Goal: Task Accomplishment & Management: Use online tool/utility

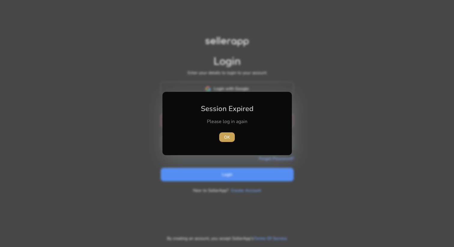
click at [230, 132] on span "button" at bounding box center [227, 137] width 16 height 14
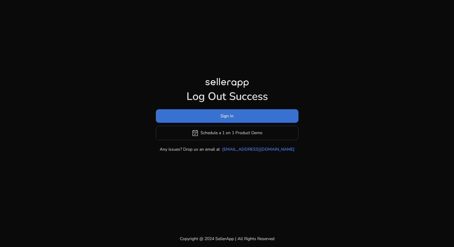
click at [251, 112] on span at bounding box center [227, 116] width 143 height 14
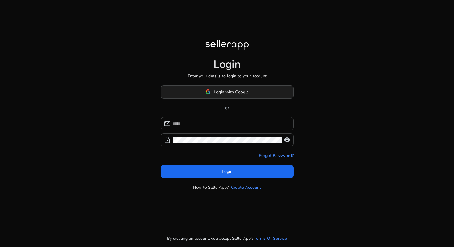
click at [205, 90] on span at bounding box center [227, 92] width 132 height 14
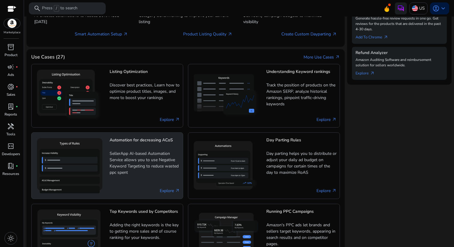
scroll to position [262, 0]
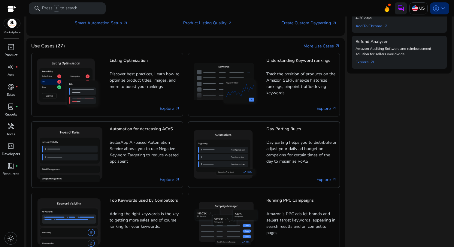
click at [435, 10] on span "account_circle" at bounding box center [436, 8] width 7 height 7
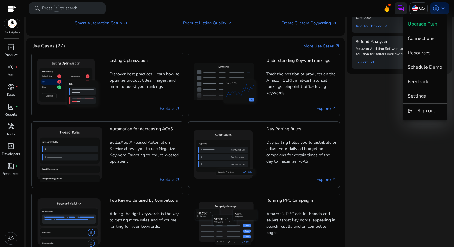
click at [377, 118] on div at bounding box center [227, 123] width 454 height 247
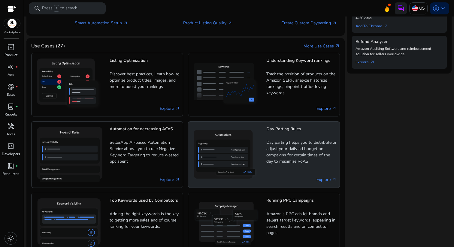
scroll to position [346, 0]
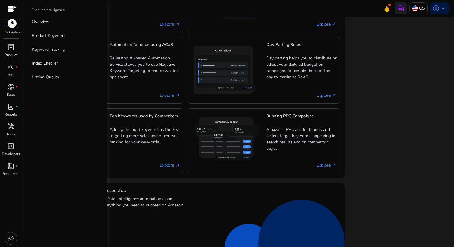
click at [12, 50] on span "inventory_2" at bounding box center [10, 47] width 7 height 7
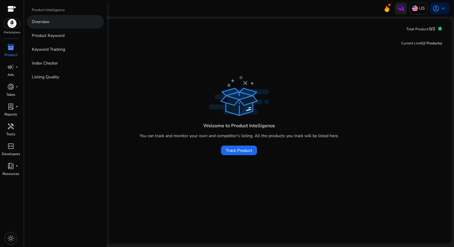
click at [48, 20] on p "Overview" at bounding box center [41, 22] width 18 height 6
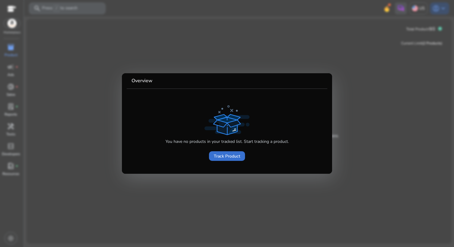
click at [213, 155] on span at bounding box center [227, 156] width 36 height 14
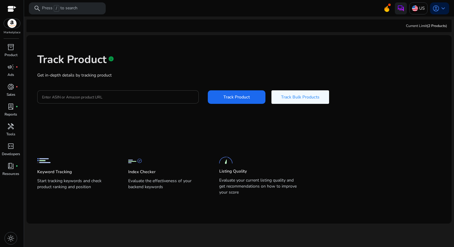
click at [157, 100] on div at bounding box center [118, 96] width 152 height 13
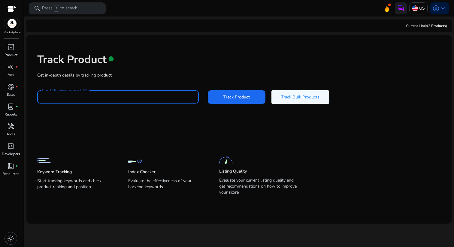
paste input "**********"
type input "**********"
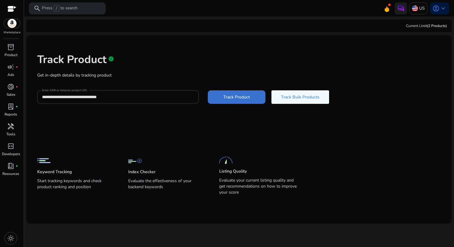
click at [214, 96] on span at bounding box center [237, 97] width 58 height 14
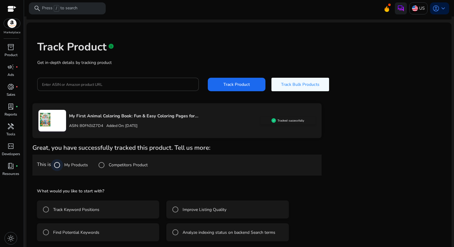
scroll to position [16, 0]
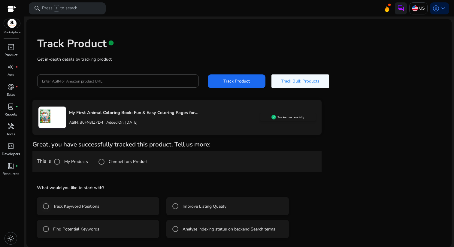
click at [84, 208] on label "Track Keyword Positions" at bounding box center [75, 206] width 47 height 6
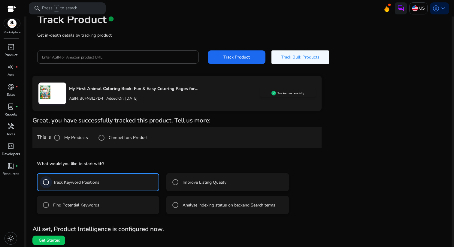
scroll to position [43, 0]
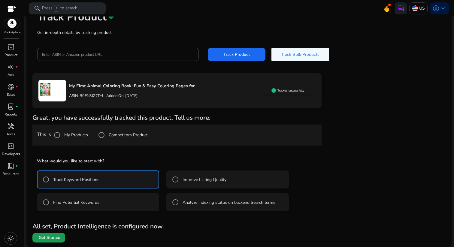
click at [52, 242] on span at bounding box center [48, 238] width 33 height 14
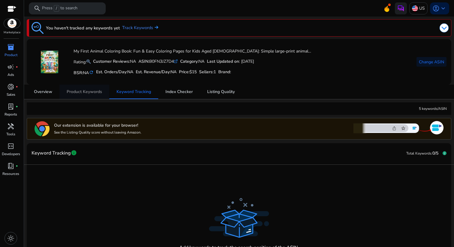
click at [105, 95] on link "Product Keywords" at bounding box center [84, 92] width 50 height 14
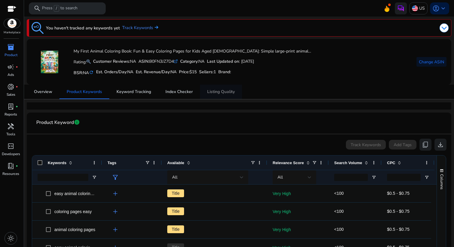
click at [223, 97] on span "Listing Quality" at bounding box center [221, 92] width 28 height 14
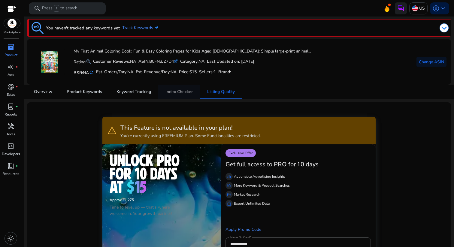
click at [177, 90] on span "Index Checker" at bounding box center [179, 92] width 27 height 4
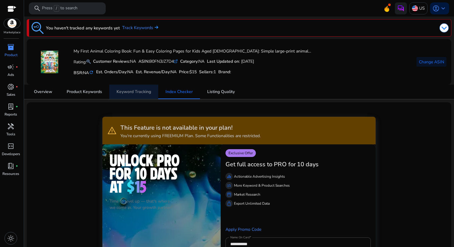
click at [144, 93] on span "Keyword Tracking" at bounding box center [134, 92] width 35 height 4
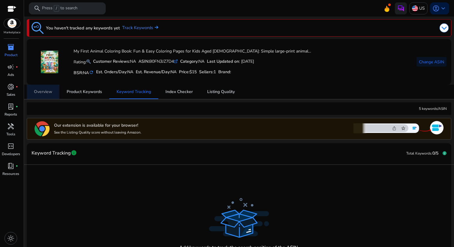
click at [45, 93] on span "Overview" at bounding box center [43, 92] width 18 height 4
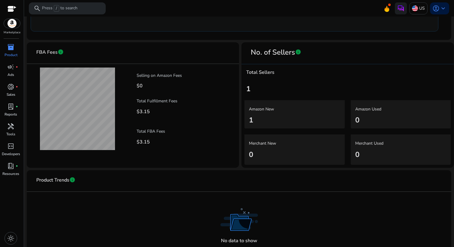
scroll to position [361, 0]
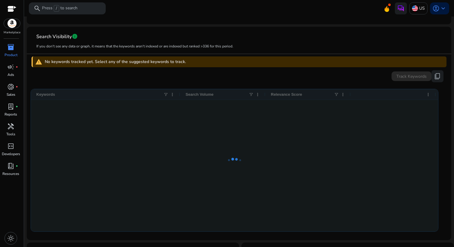
scroll to position [155, 0]
